Goal: Task Accomplishment & Management: Complete application form

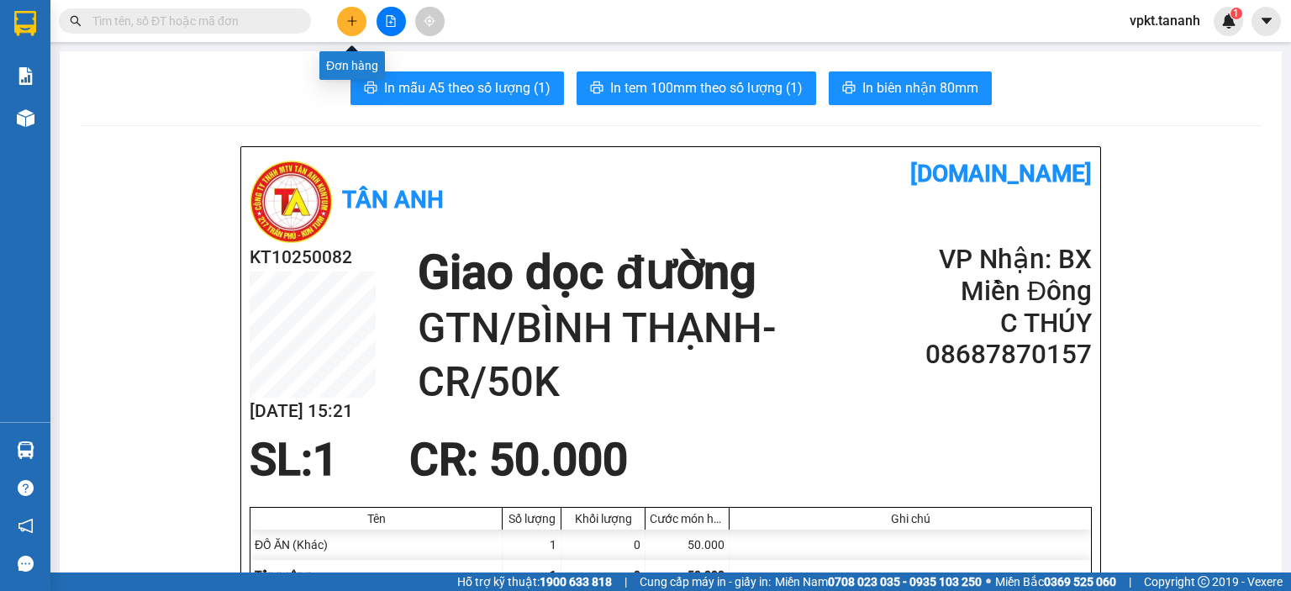
click at [368, 13] on div at bounding box center [391, 21] width 126 height 29
click at [335, 24] on div at bounding box center [391, 21] width 126 height 29
click at [349, 23] on icon "plus" at bounding box center [352, 21] width 12 height 12
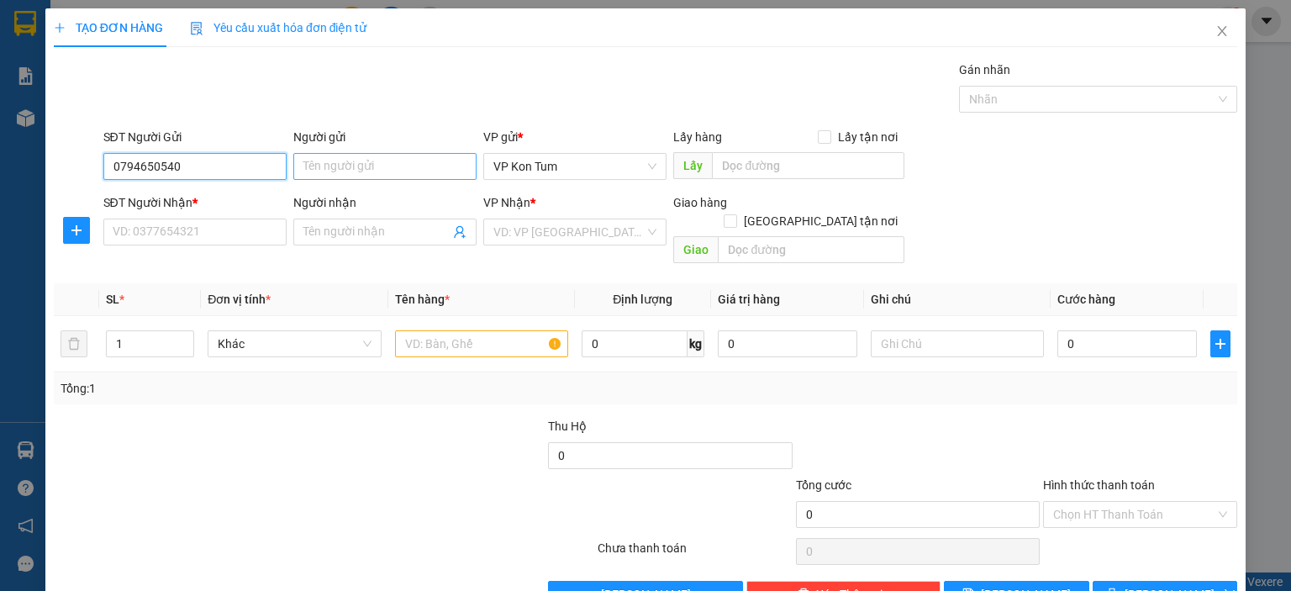
type input "0794650540"
click at [311, 158] on input "Người gửi" at bounding box center [384, 166] width 183 height 27
paste input "ÚC"
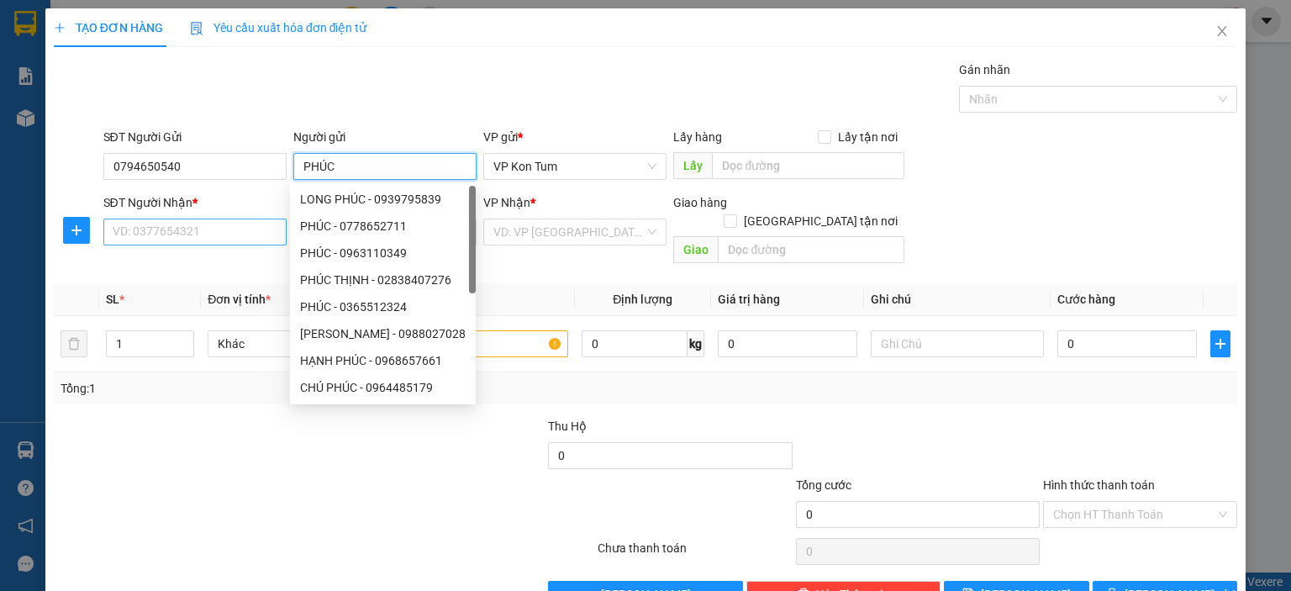
type input "PHÚC"
click at [229, 229] on input "SĐT Người Nhận *" at bounding box center [194, 232] width 183 height 27
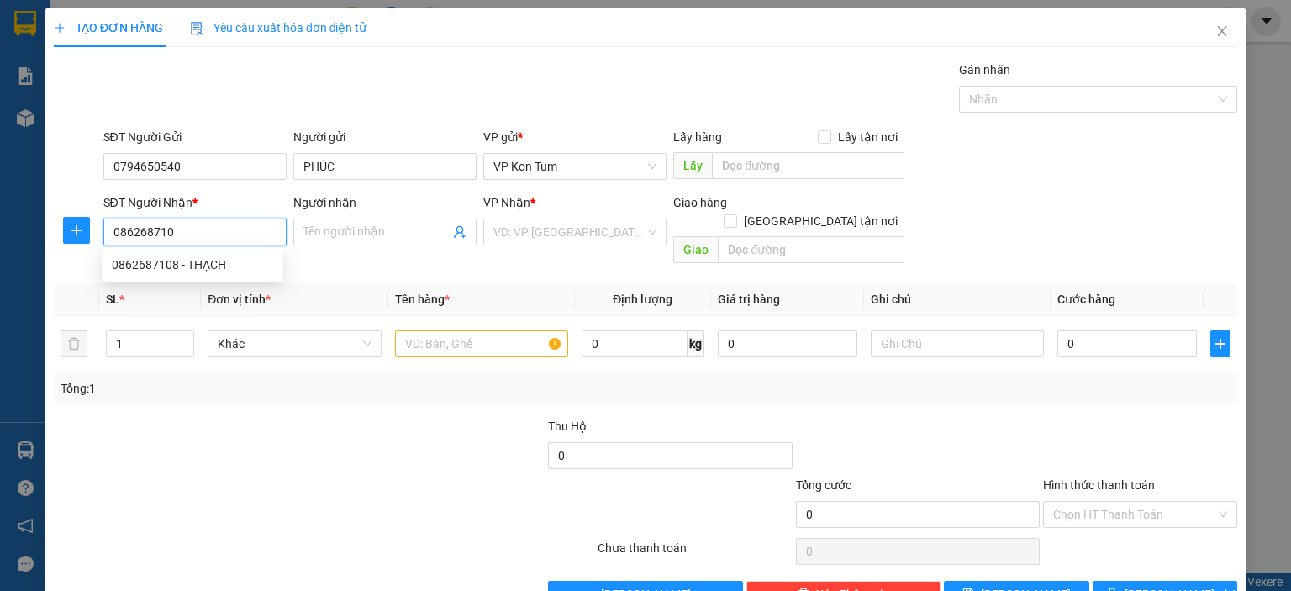
type input "0862687108"
click at [206, 273] on div "0862687108 - THẠCH" at bounding box center [192, 264] width 161 height 18
type input "THẠCH"
type input "60.000"
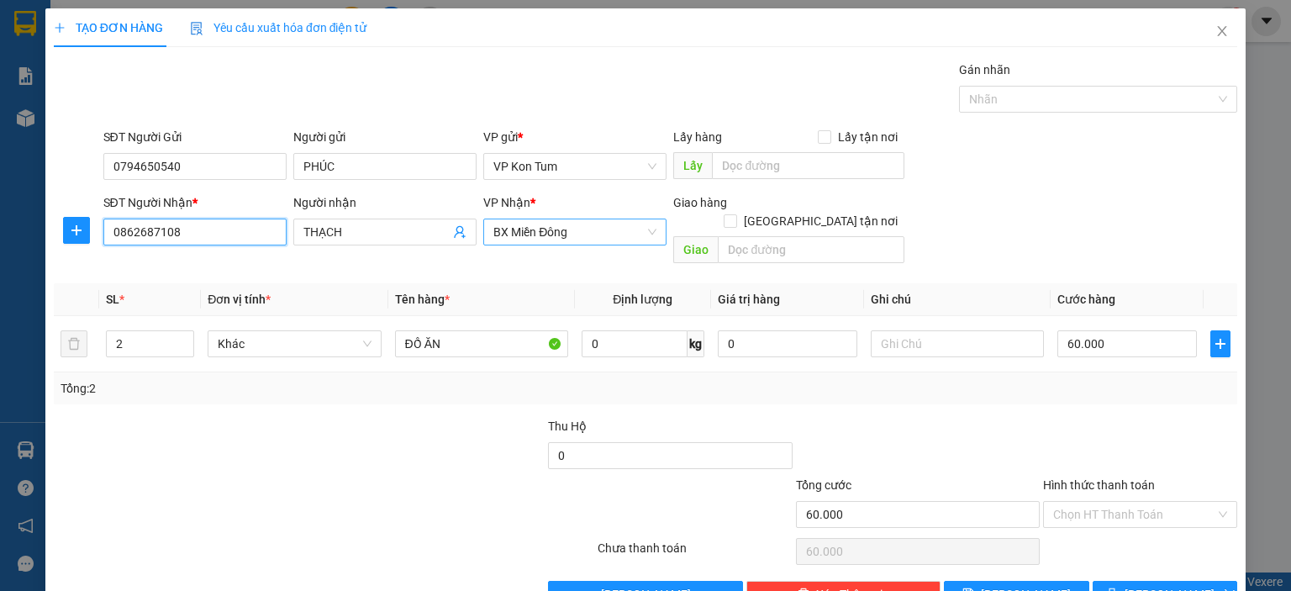
click at [593, 238] on span "BX Miền Đông" at bounding box center [574, 231] width 163 height 25
type input "0862687108"
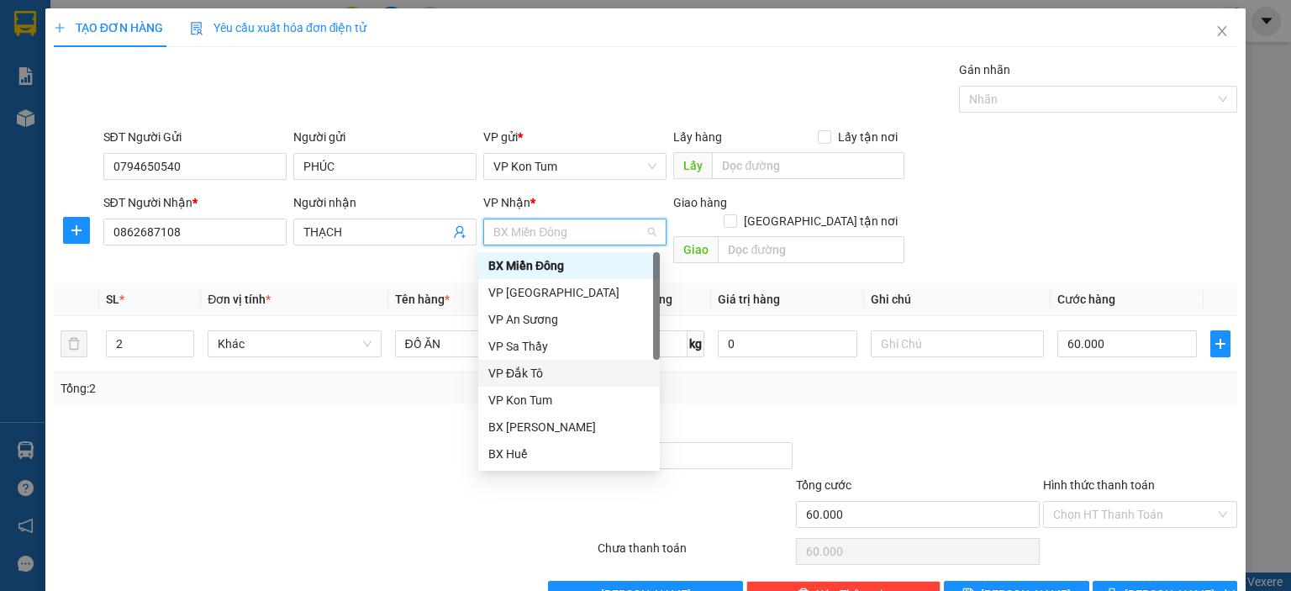
click at [313, 432] on div at bounding box center [422, 446] width 247 height 59
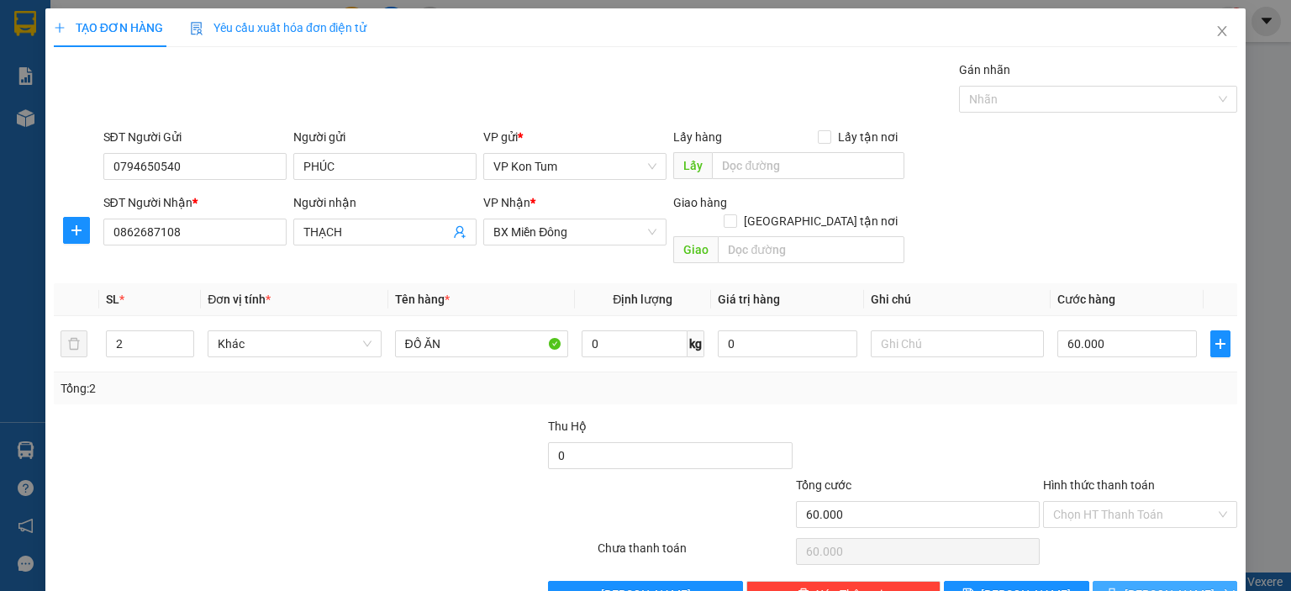
click at [1156, 585] on span "[PERSON_NAME] và In" at bounding box center [1183, 594] width 118 height 18
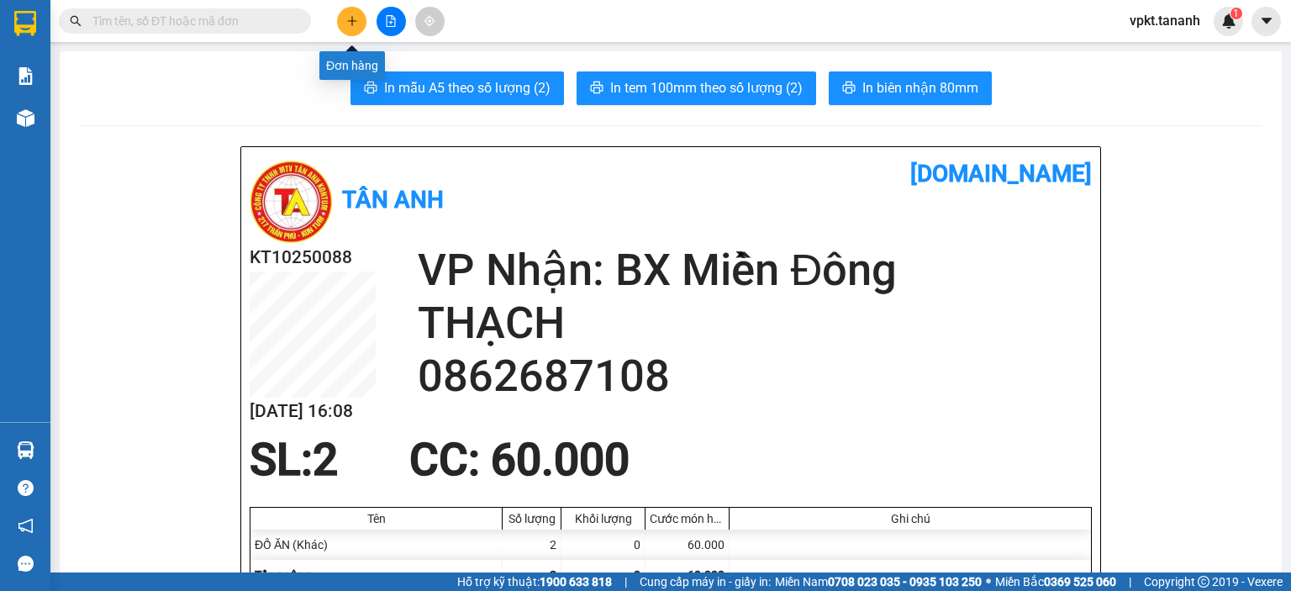
click at [346, 18] on icon "plus" at bounding box center [352, 21] width 12 height 12
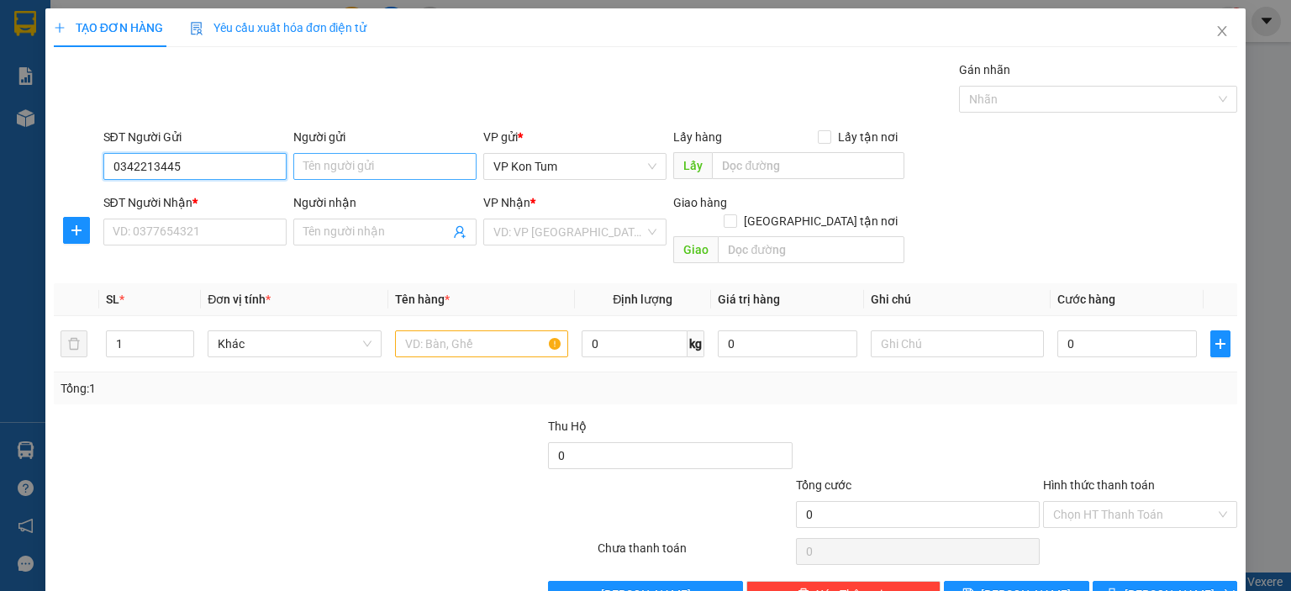
type input "0342213445"
click at [329, 164] on input "Người gửi" at bounding box center [384, 166] width 183 height 27
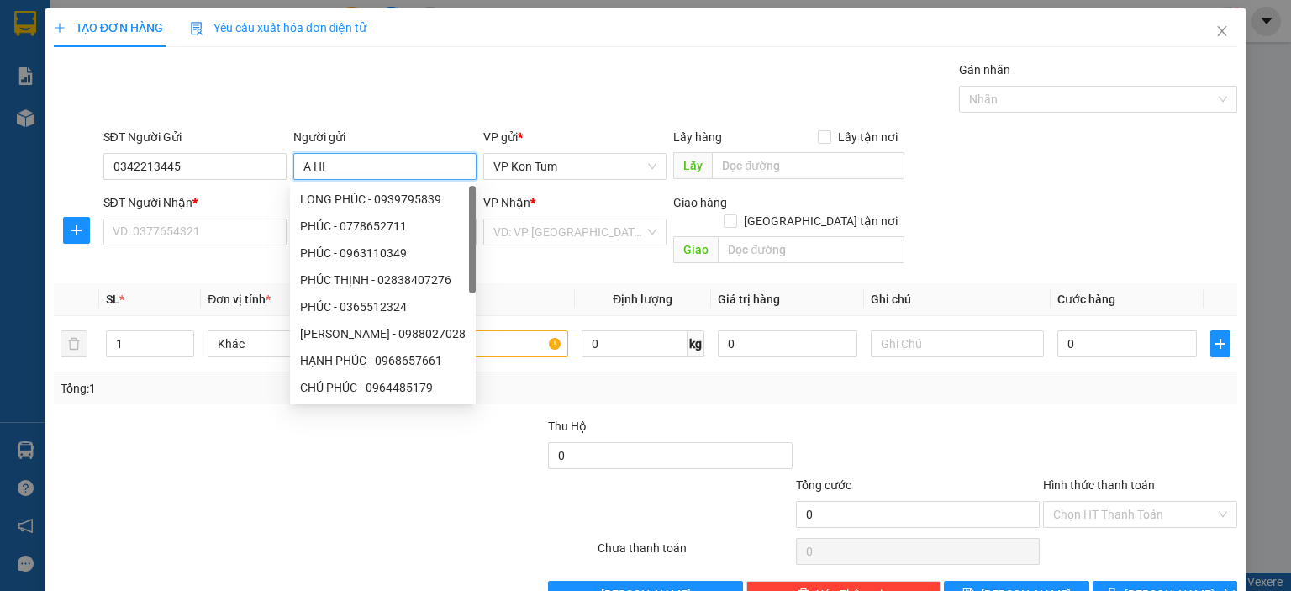
paste input "Ê"
paste input "Ệ"
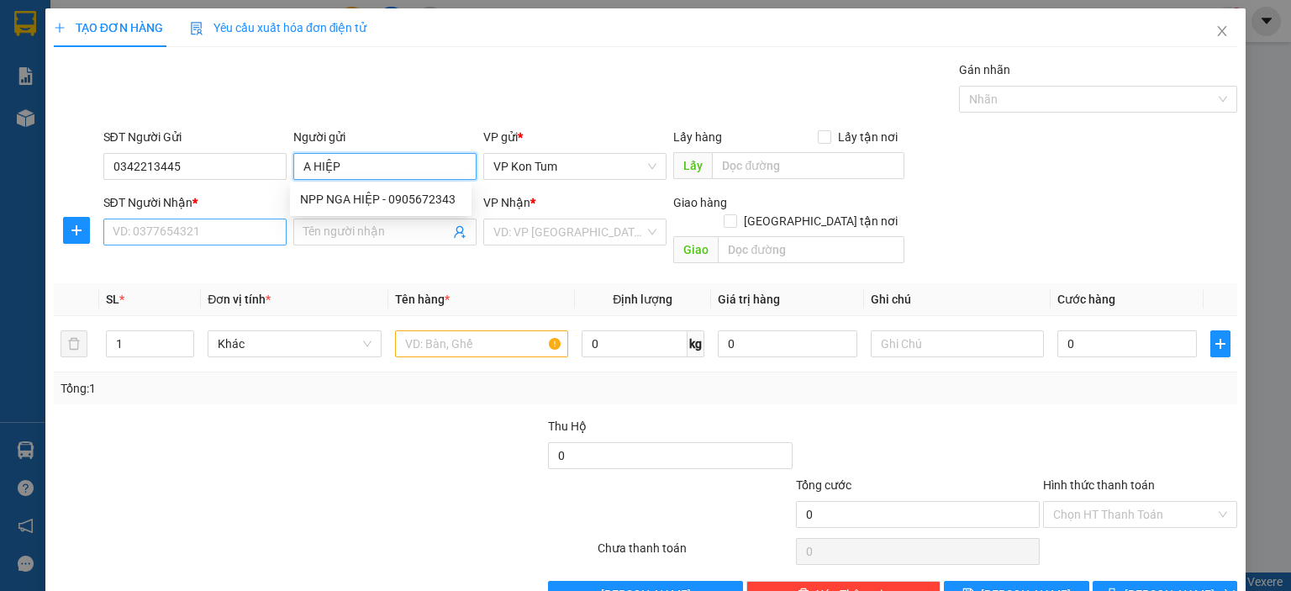
type input "A HIỆP"
click at [201, 240] on input "SĐT Người Nhận *" at bounding box center [194, 232] width 183 height 27
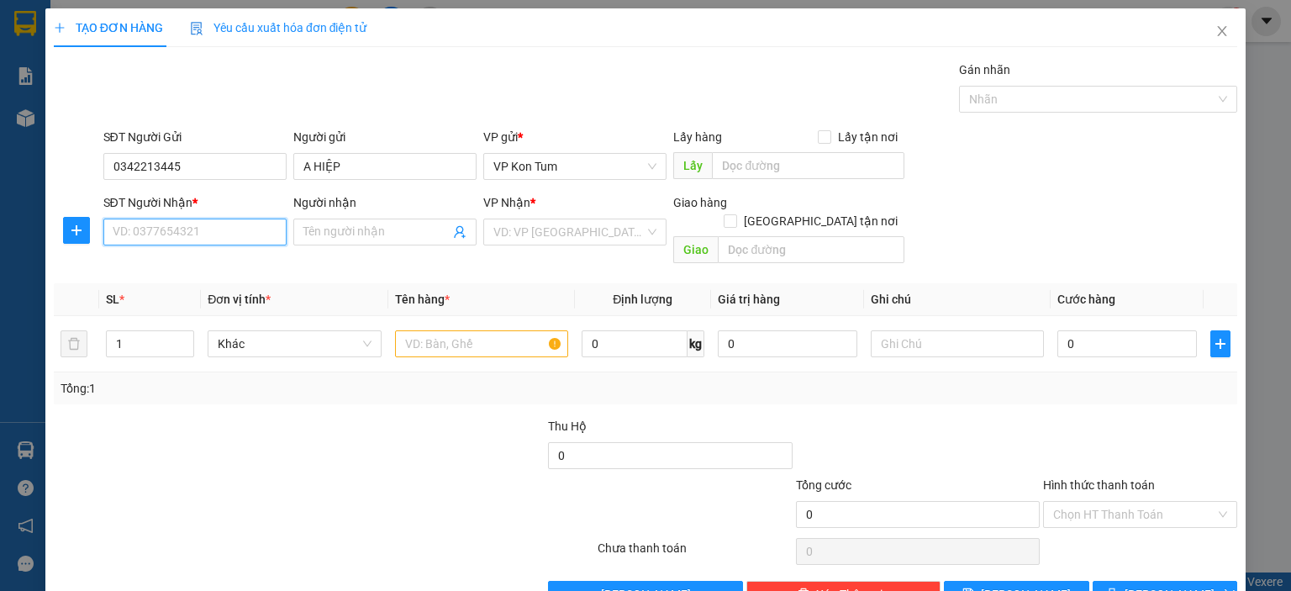
click at [207, 228] on input "SĐT Người Nhận *" at bounding box center [194, 232] width 183 height 27
type input "0987354717"
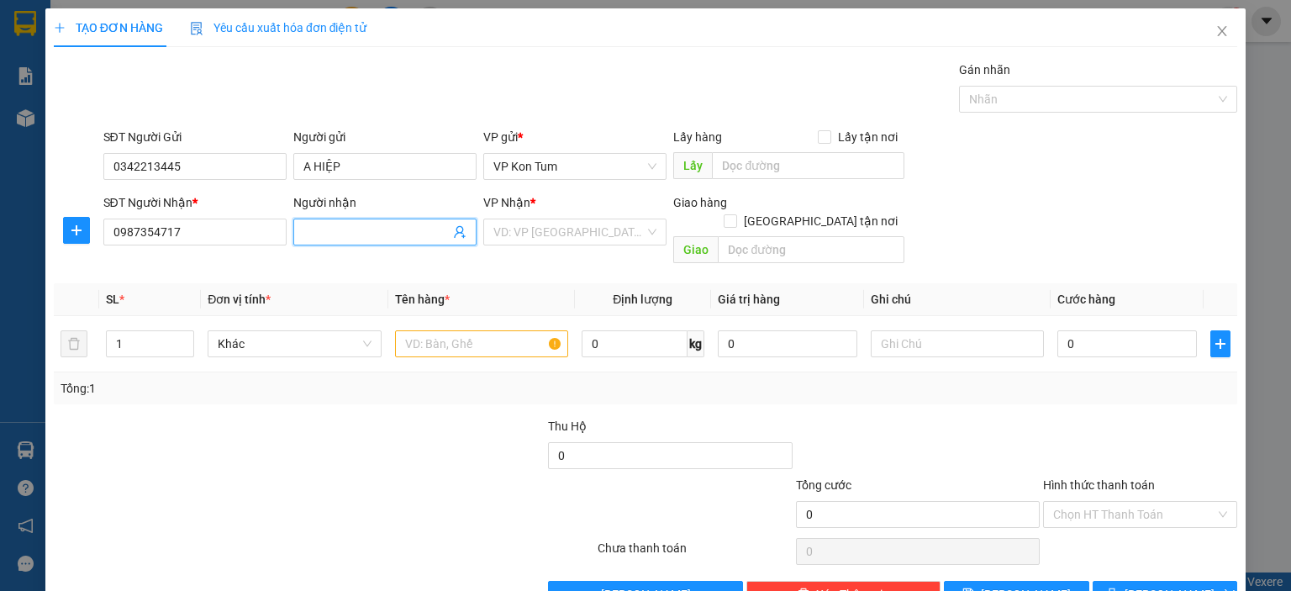
click at [358, 226] on input "Người nhận" at bounding box center [376, 232] width 146 height 18
paste input "ŨNG"
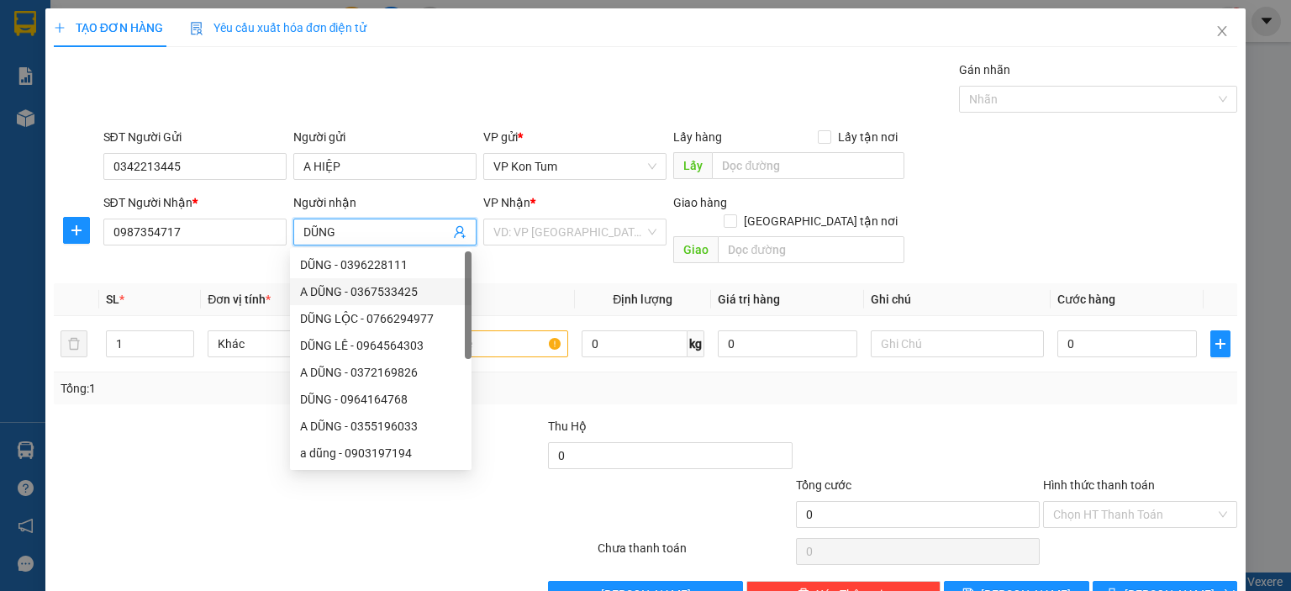
type input "DŨNG"
click at [208, 417] on div at bounding box center [175, 446] width 247 height 59
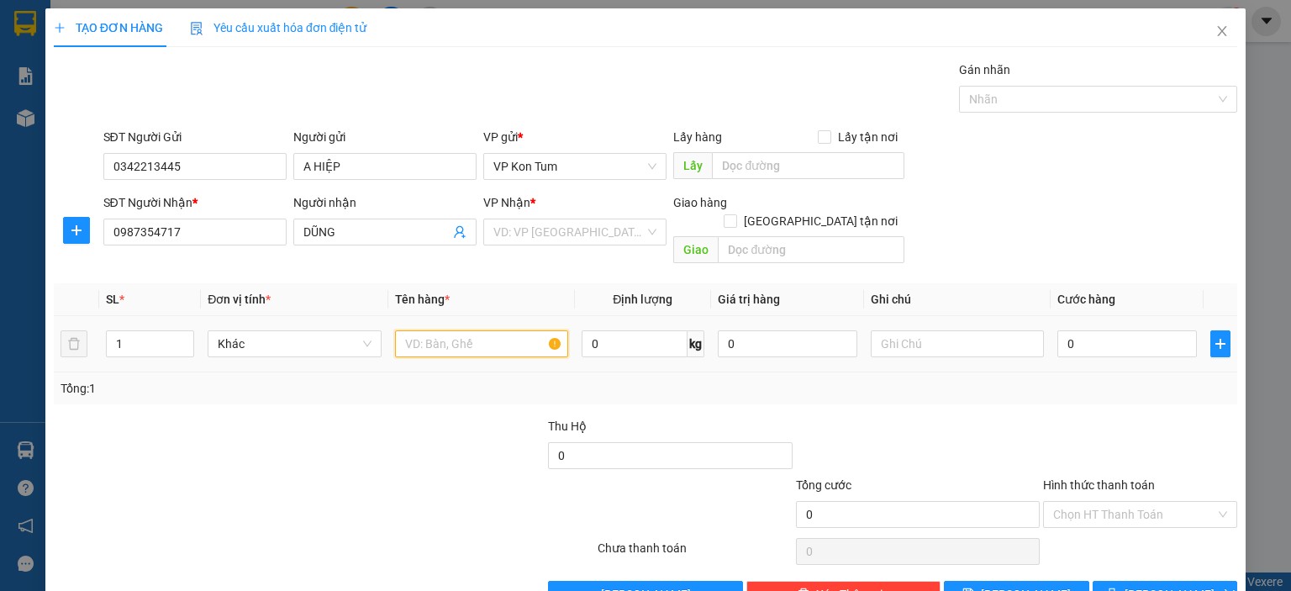
click at [519, 330] on input "text" at bounding box center [481, 343] width 173 height 27
type input "D"
paste input "Đ"
paste input "Ô"
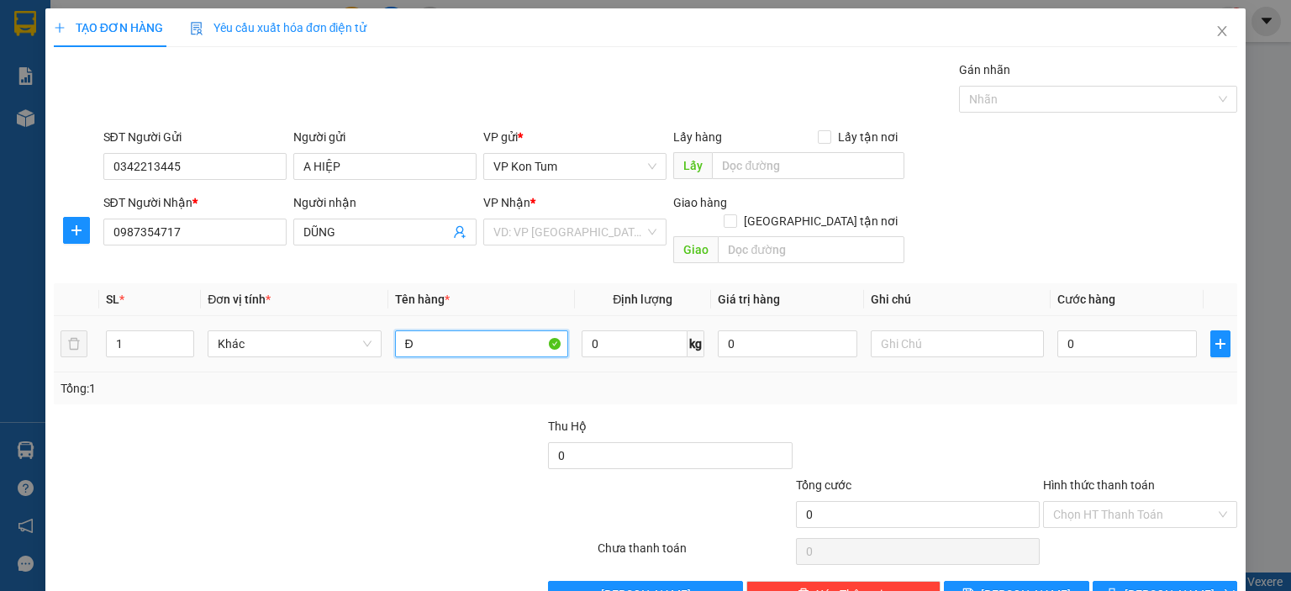
paste input "Ồ"
paste input "Ă"
type input "ĐỒ ĂN"
click at [621, 228] on input "search" at bounding box center [568, 231] width 151 height 25
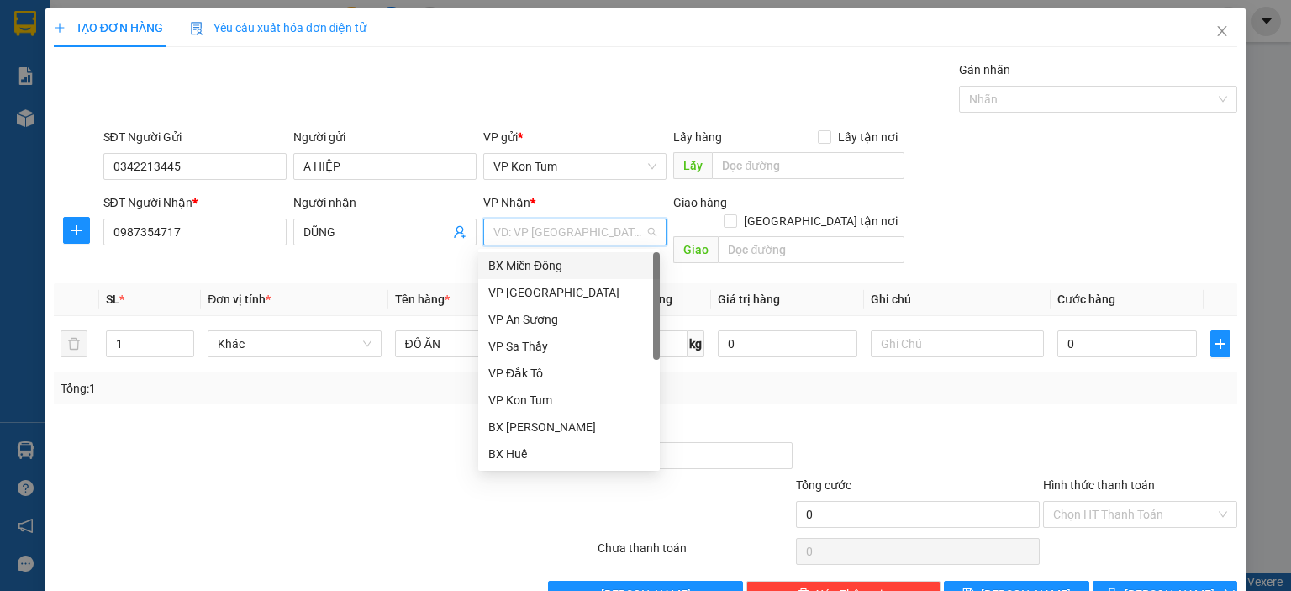
drag, startPoint x: 578, startPoint y: 265, endPoint x: 587, endPoint y: 261, distance: 9.8
click at [581, 265] on div "BX Miền Đông" at bounding box center [568, 265] width 161 height 18
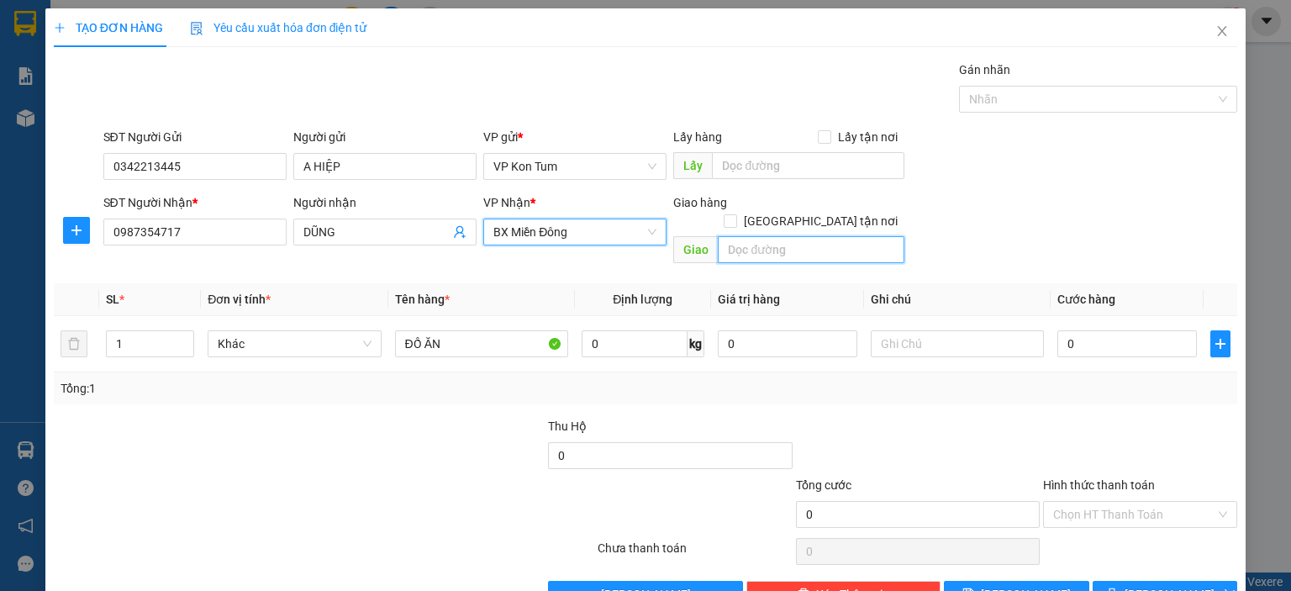
click at [738, 236] on input "text" at bounding box center [811, 249] width 187 height 27
paste input "Á"
paste input "Ê"
type input "TPP LÁI THIÊU"
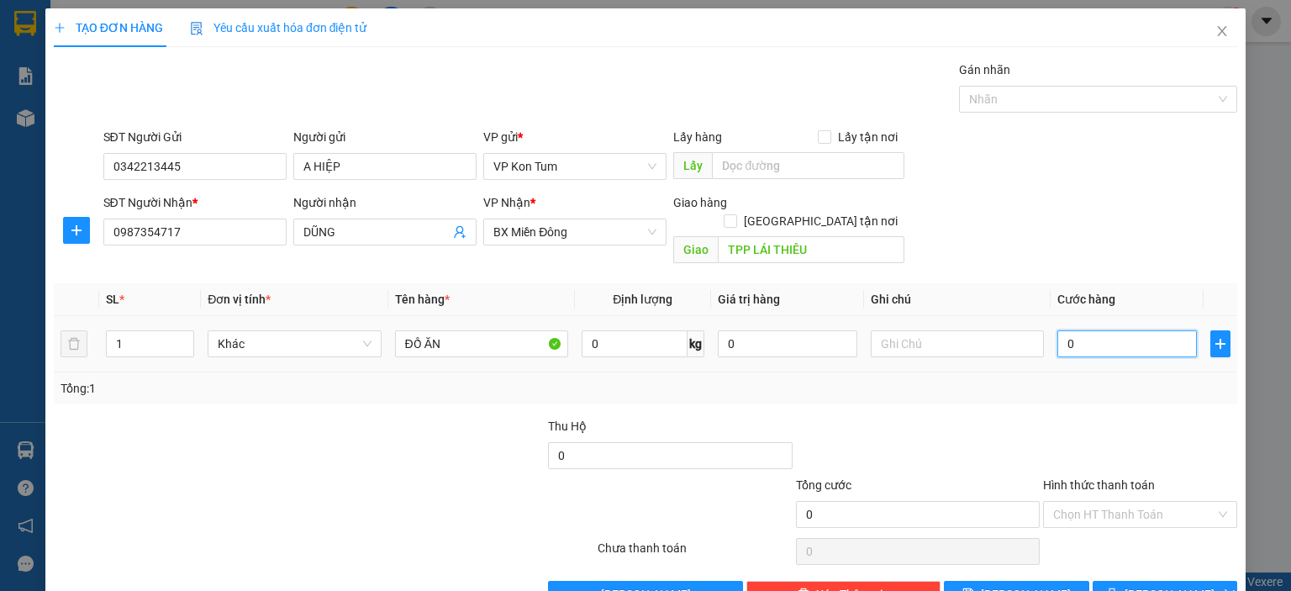
click at [1082, 330] on input "0" at bounding box center [1127, 343] width 140 height 27
click at [110, 331] on input "1" at bounding box center [150, 343] width 87 height 25
click at [1165, 585] on span "[PERSON_NAME] và In" at bounding box center [1183, 594] width 118 height 18
click at [1057, 330] on input "0" at bounding box center [1127, 343] width 140 height 27
type input "10"
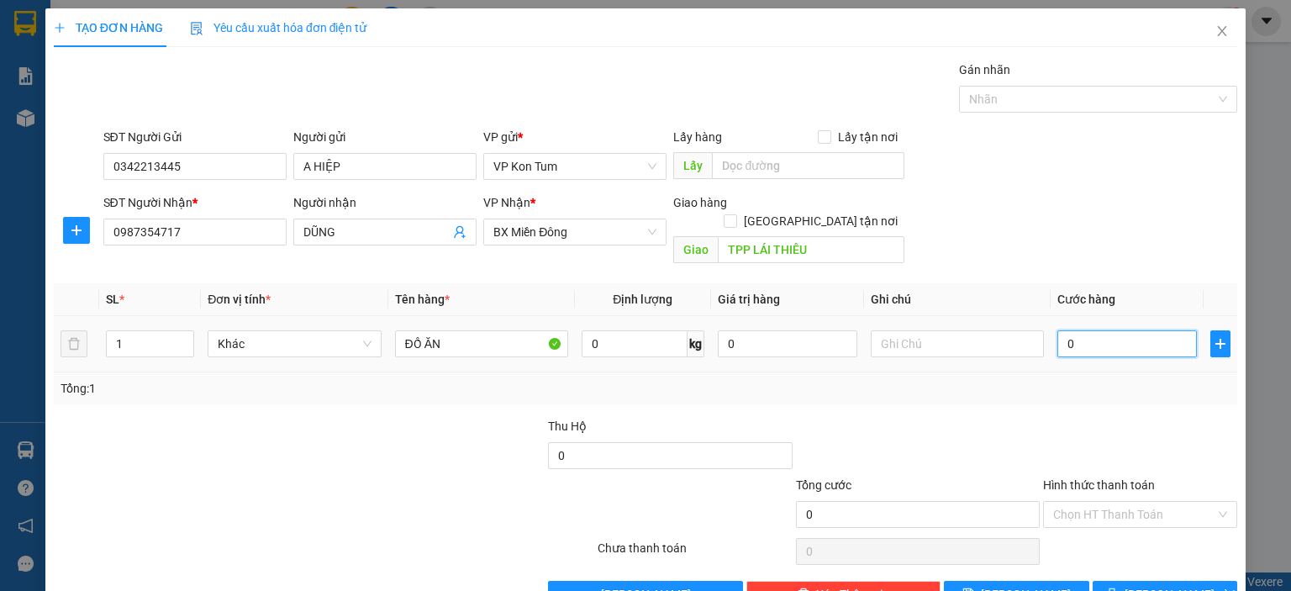
type input "10"
type input "120"
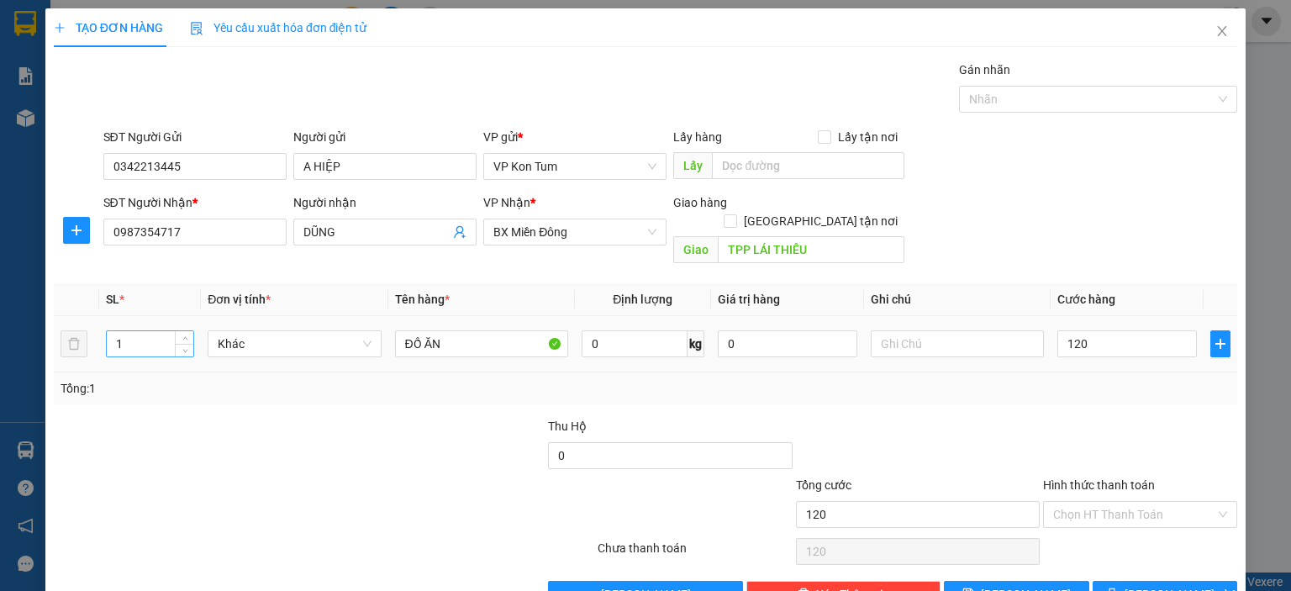
type input "120.000"
click at [143, 331] on input "1" at bounding box center [150, 343] width 87 height 25
type input "2"
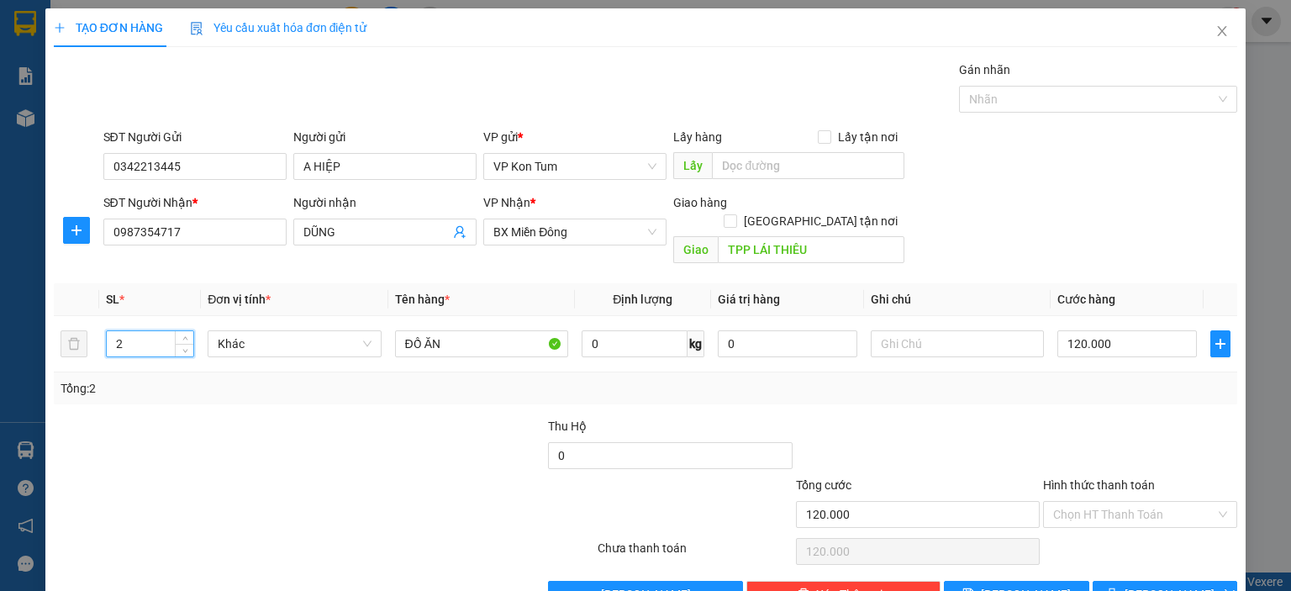
click at [164, 419] on div at bounding box center [175, 446] width 247 height 59
click at [1163, 584] on button "[PERSON_NAME] và In" at bounding box center [1165, 594] width 145 height 27
